Goal: Contribute content: Add original content to the website for others to see

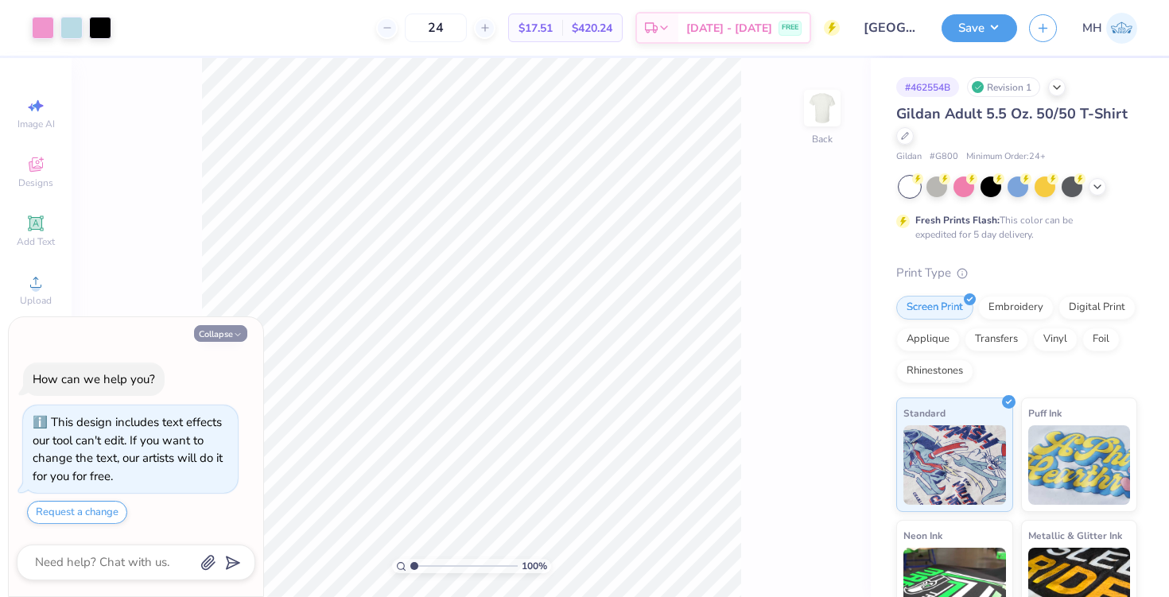
click at [227, 335] on button "Collapse" at bounding box center [220, 333] width 53 height 17
type textarea "x"
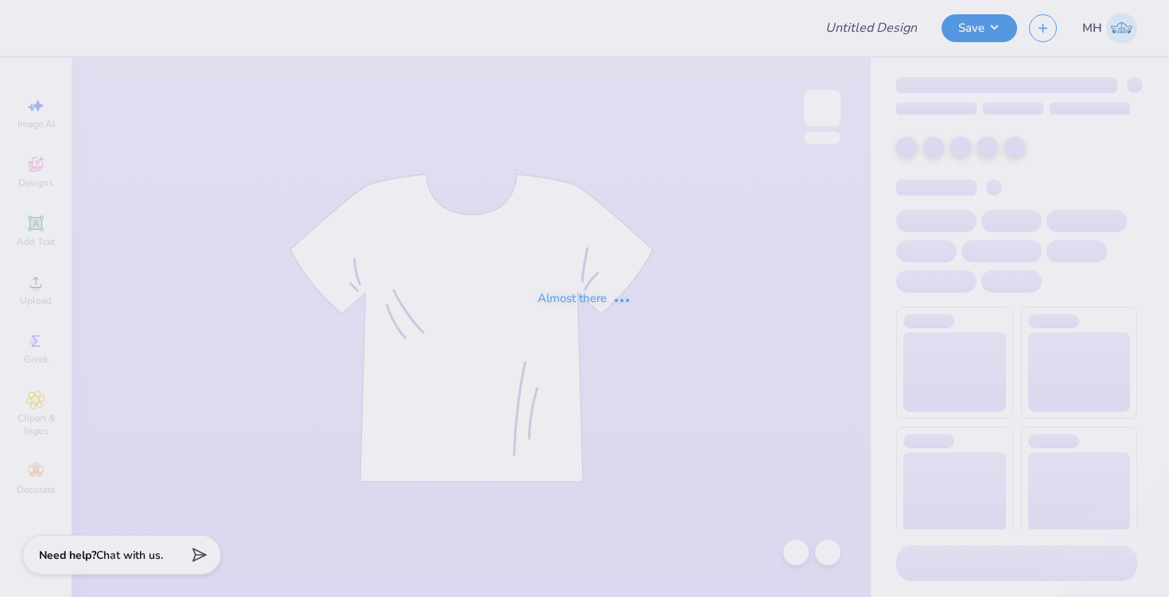
type input "[GEOGRAPHIC_DATA] : [PERSON_NAME]"
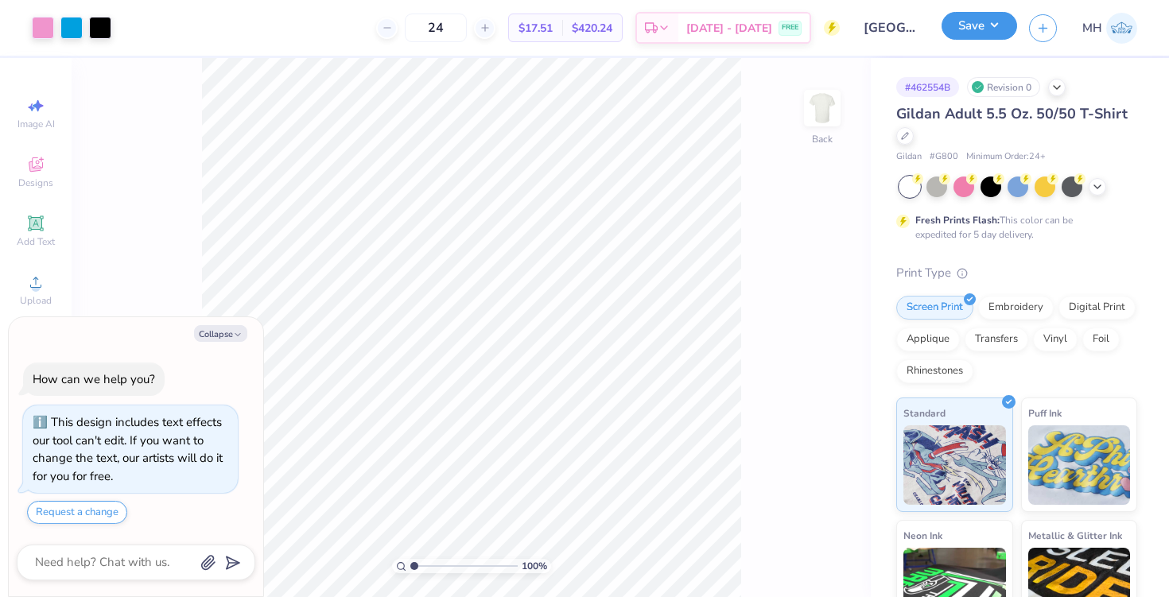
click at [987, 29] on button "Save" at bounding box center [979, 26] width 76 height 28
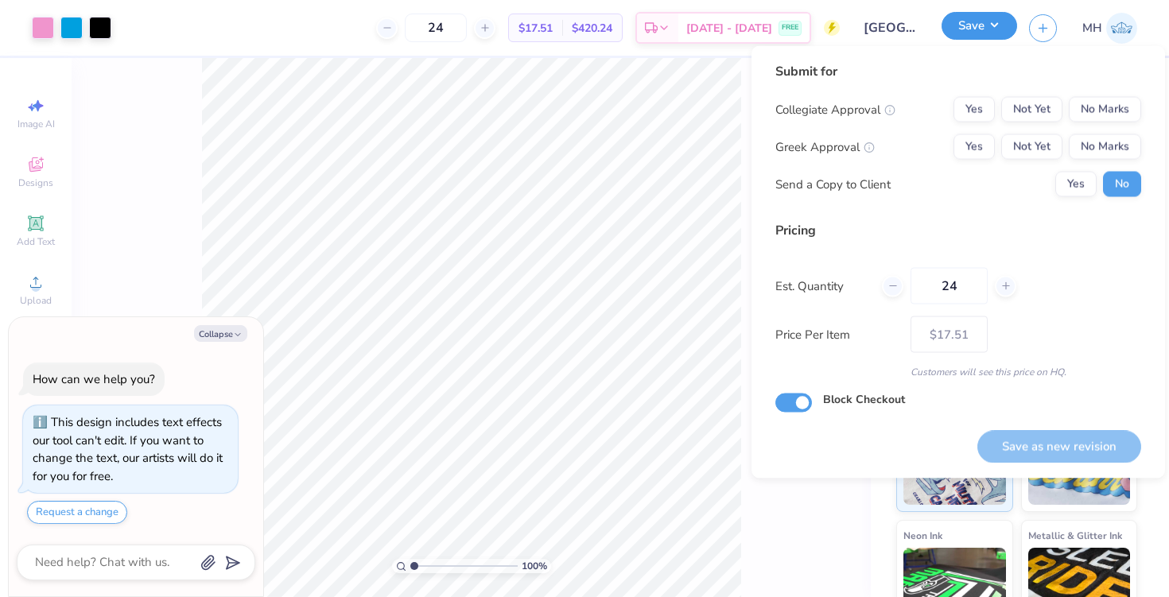
type textarea "x"
click at [974, 109] on button "Yes" at bounding box center [973, 109] width 41 height 25
click at [972, 134] on button "Yes" at bounding box center [973, 146] width 41 height 25
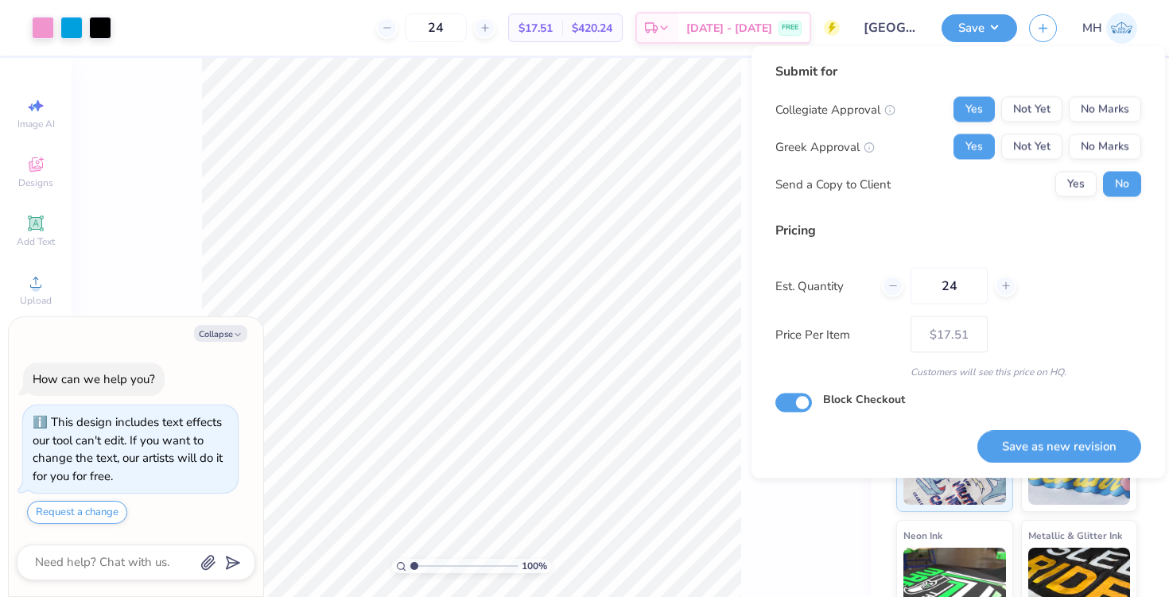
click at [972, 134] on button "Yes" at bounding box center [973, 146] width 41 height 25
